Goal: Navigation & Orientation: Find specific page/section

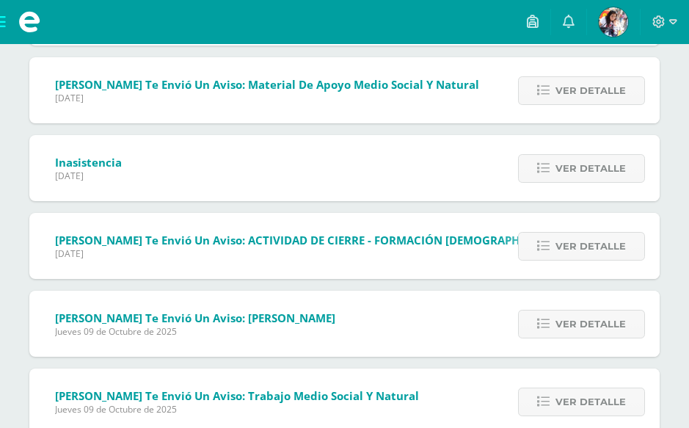
scroll to position [352, 0]
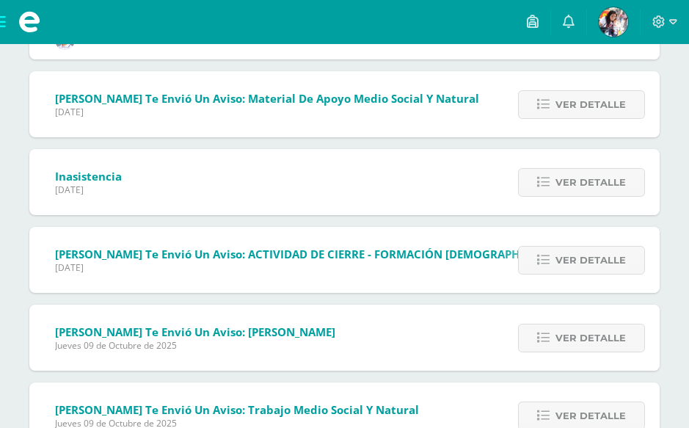
scroll to position [352, 0]
click at [554, 23] on link at bounding box center [568, 22] width 35 height 44
